Goal: Find specific page/section: Find specific page/section

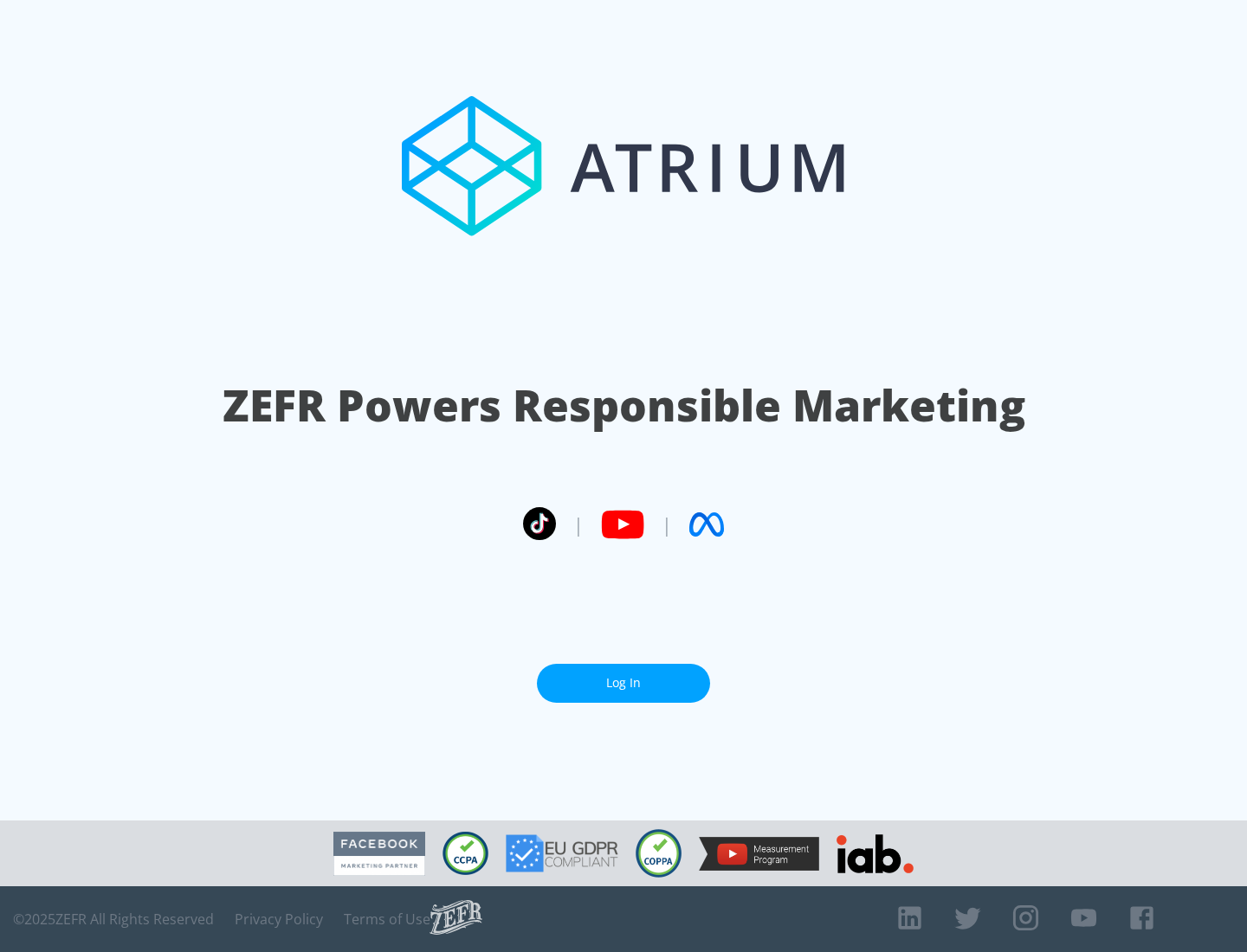
click at [624, 683] on link "Log In" at bounding box center [624, 684] width 173 height 39
